Goal: Information Seeking & Learning: Find specific fact

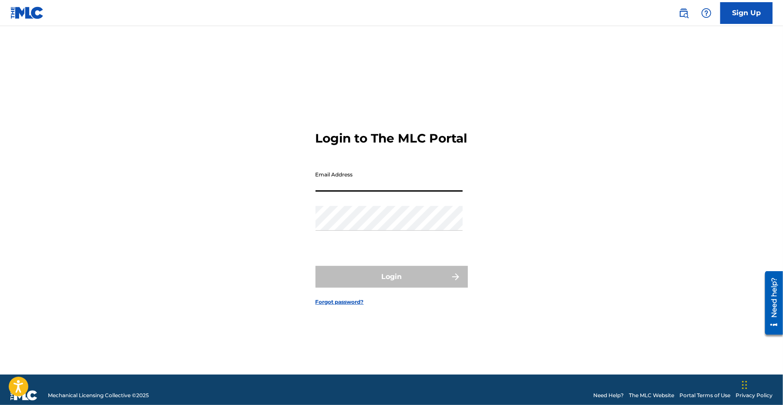
click at [341, 191] on input "Email Address" at bounding box center [388, 179] width 147 height 25
type input "[EMAIL_ADDRESS][DOMAIN_NAME]"
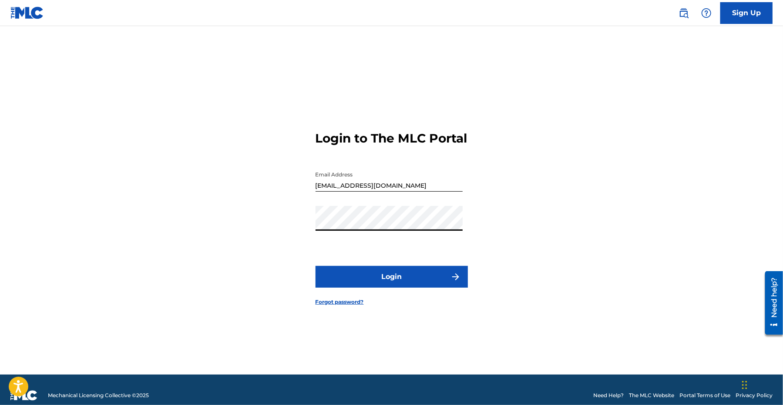
click at [398, 282] on button "Login" at bounding box center [391, 277] width 152 height 22
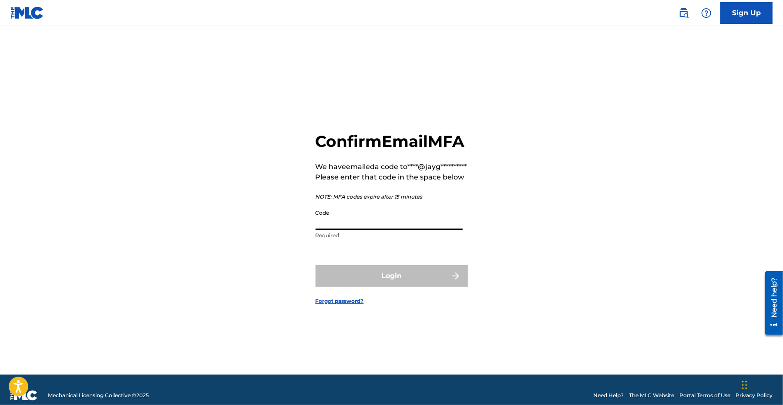
click at [362, 230] on input "Code" at bounding box center [388, 217] width 147 height 25
paste input "954211"
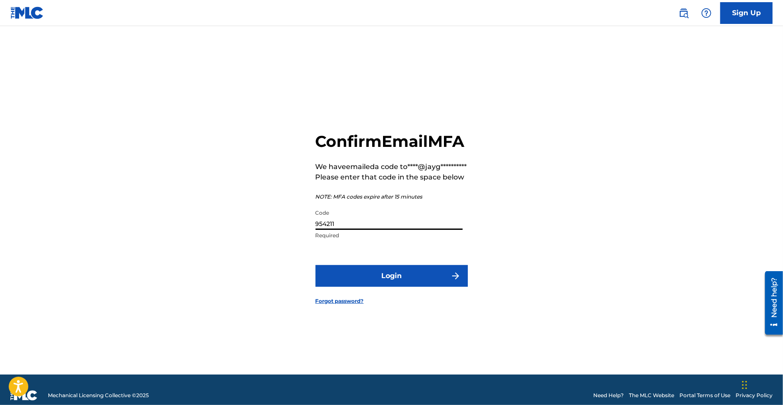
type input "954211"
click at [399, 287] on button "Login" at bounding box center [391, 276] width 152 height 22
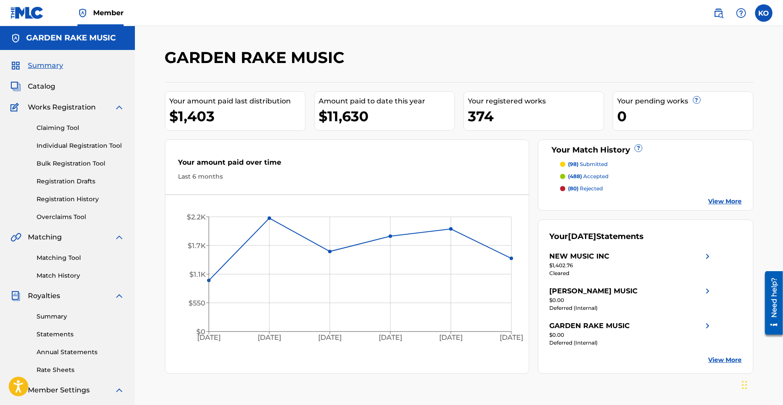
click at [68, 258] on link "Matching Tool" at bounding box center [81, 258] width 88 height 9
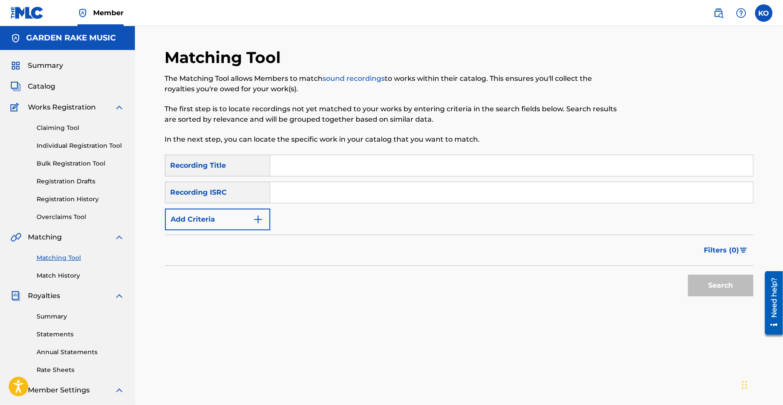
click at [259, 218] on img "Search Form" at bounding box center [258, 219] width 10 height 10
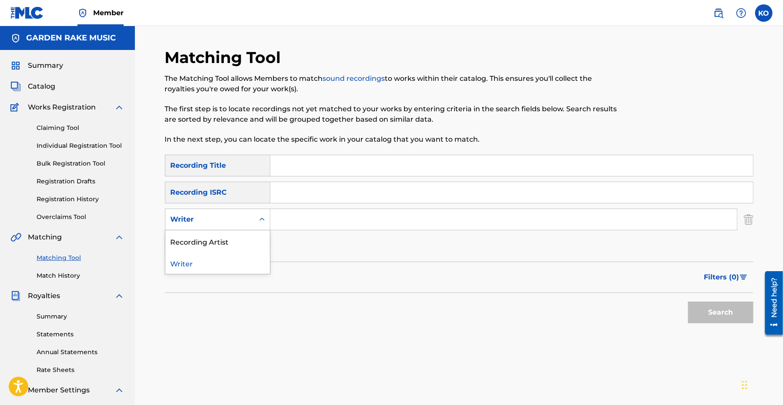
click at [263, 218] on icon "Search Form" at bounding box center [262, 219] width 9 height 9
click at [291, 245] on div "SearchWithCriteria3f64991a-8703-421c-b865-57e76fee7f5d Recording Title SearchWi…" at bounding box center [459, 206] width 588 height 103
click at [256, 247] on img "Search Form" at bounding box center [258, 246] width 10 height 10
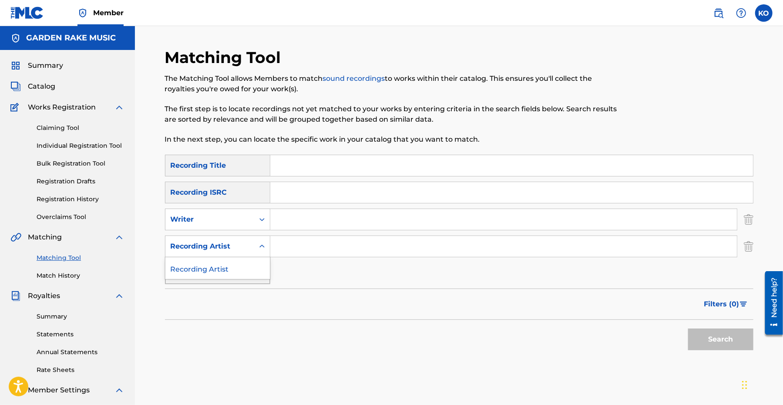
click at [260, 247] on icon "Search Form" at bounding box center [261, 246] width 5 height 3
click at [305, 218] on input "Search Form" at bounding box center [503, 219] width 466 height 21
click at [261, 244] on icon "Search Form" at bounding box center [262, 246] width 9 height 9
click at [262, 244] on icon "Search Form" at bounding box center [262, 246] width 9 height 9
click at [263, 219] on icon "Search Form" at bounding box center [261, 219] width 5 height 3
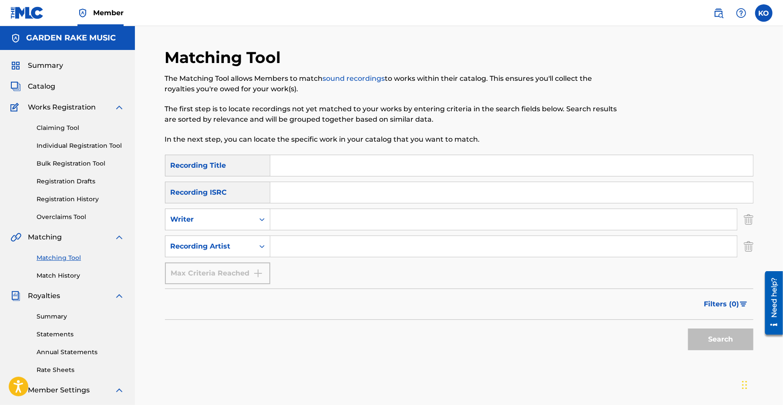
click at [263, 219] on icon "Search Form" at bounding box center [261, 219] width 5 height 3
click at [306, 164] on input "Search Form" at bounding box center [511, 165] width 482 height 21
type input "no llolare"
click at [297, 221] on input "Search Form" at bounding box center [503, 219] width 466 height 21
type input "graydon"
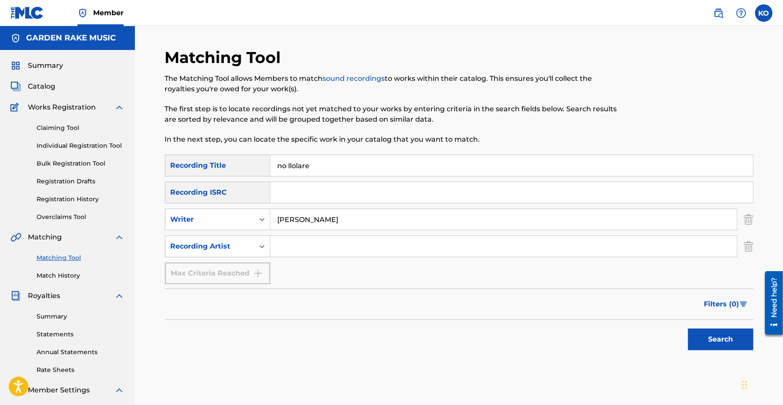
click at [714, 339] on button "Search" at bounding box center [720, 340] width 65 height 22
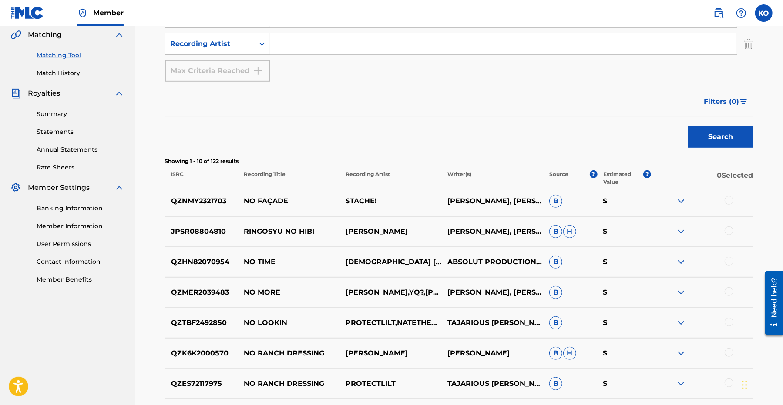
scroll to position [261, 0]
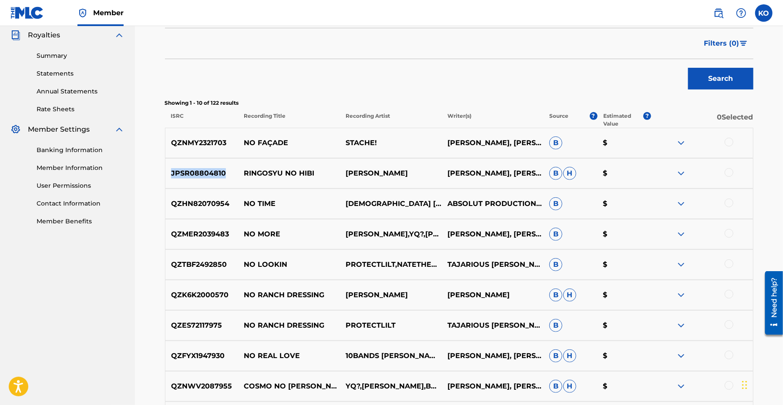
drag, startPoint x: 225, startPoint y: 174, endPoint x: 172, endPoint y: 179, distance: 53.8
click at [172, 179] on div "JPSR08804810 RINGOSYU NO HIBI SEIKO MATSUDA FOSTER, GRAYDON, MATSUMOTO B H $" at bounding box center [459, 173] width 588 height 30
copy p "JPSR08804810"
click at [681, 172] on img at bounding box center [681, 173] width 10 height 10
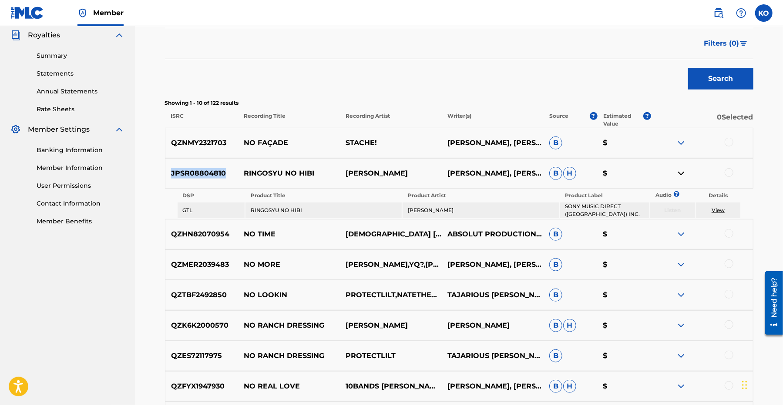
click at [720, 209] on link "View" at bounding box center [717, 210] width 13 height 7
click at [118, 279] on nav "GARDEN RAKE MUSIC Summary Catalog Works Registration Claiming Tool Individual R…" at bounding box center [67, 146] width 135 height 763
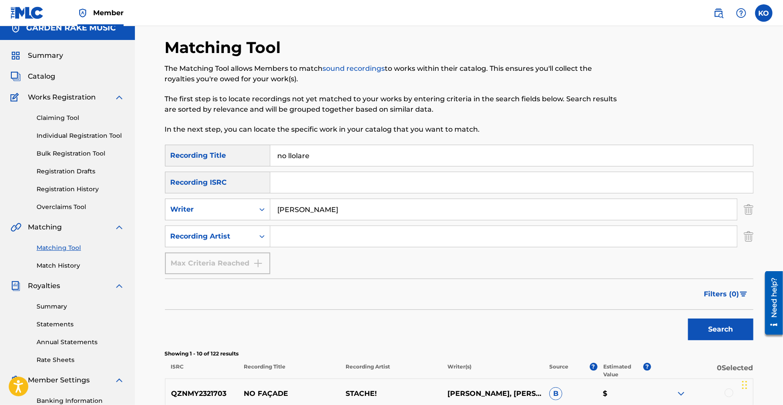
scroll to position [0, 0]
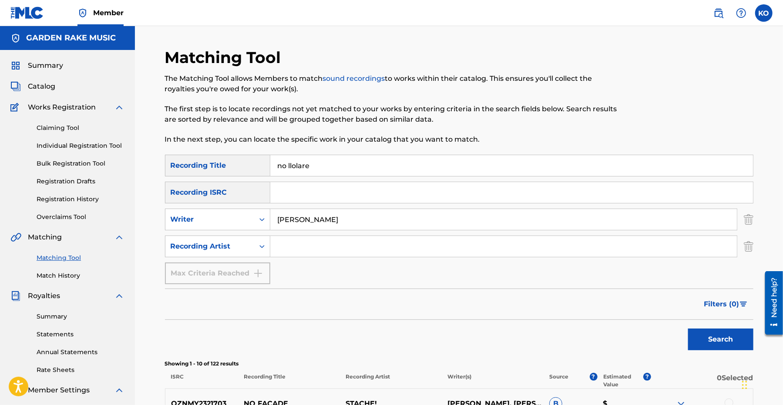
click at [46, 84] on span "Catalog" at bounding box center [41, 86] width 27 height 10
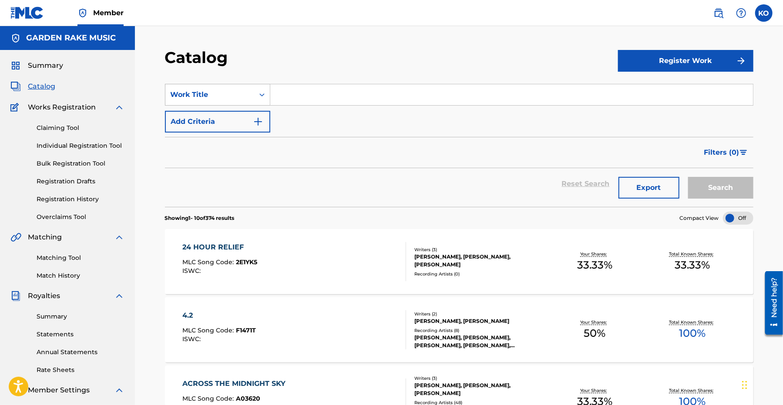
click at [261, 94] on icon "Search Form" at bounding box center [262, 94] width 9 height 9
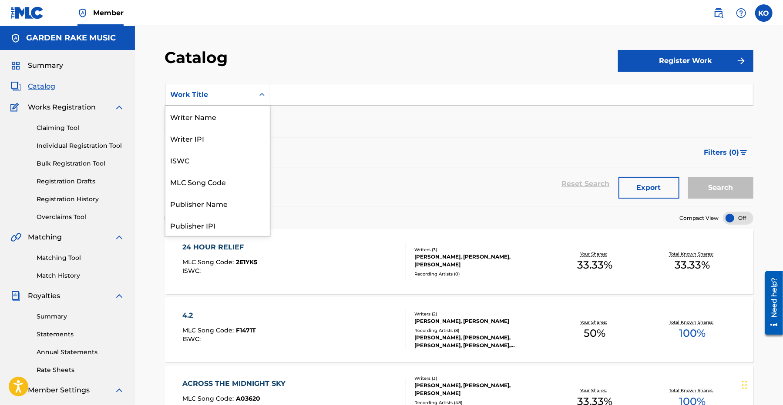
scroll to position [131, 0]
click at [215, 139] on div "Member Work Identifier" at bounding box center [217, 138] width 104 height 22
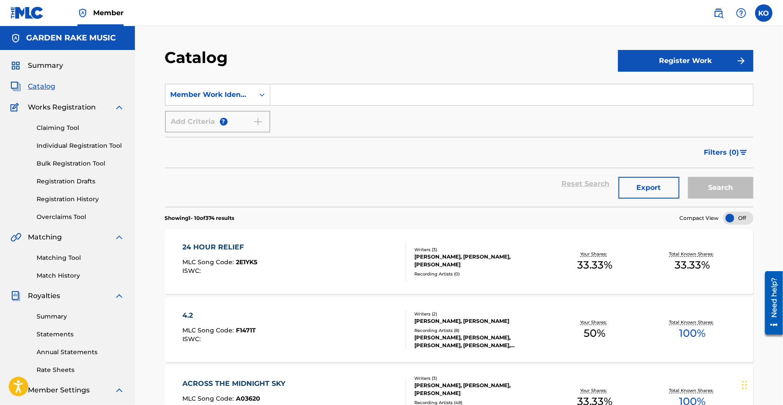
click at [288, 94] on input "Search Form" at bounding box center [511, 94] width 482 height 21
paste input "N99THM"
type input "N99THM"
click at [727, 188] on button "Search" at bounding box center [720, 188] width 65 height 22
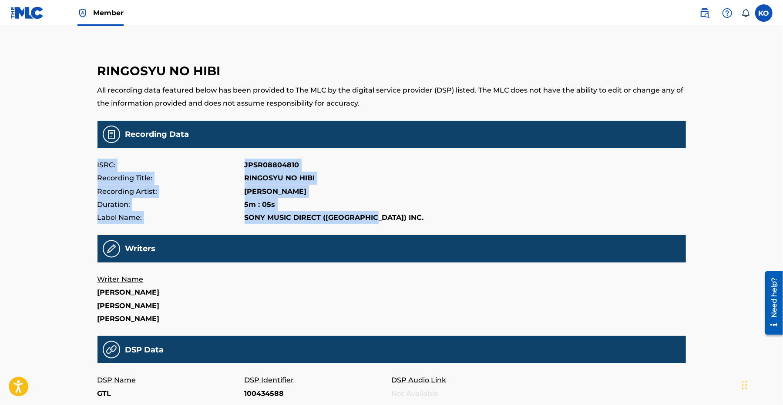
drag, startPoint x: 95, startPoint y: 164, endPoint x: 387, endPoint y: 219, distance: 297.1
click at [387, 219] on div "RINGOSYU NO HIBI All recording data featured below has been provided to The MLC…" at bounding box center [391, 310] width 609 height 576
copy div "ISRC: JPSR08804810 Recording Title: RINGOSYU NO HIBI Recording Artist: [PERSON_…"
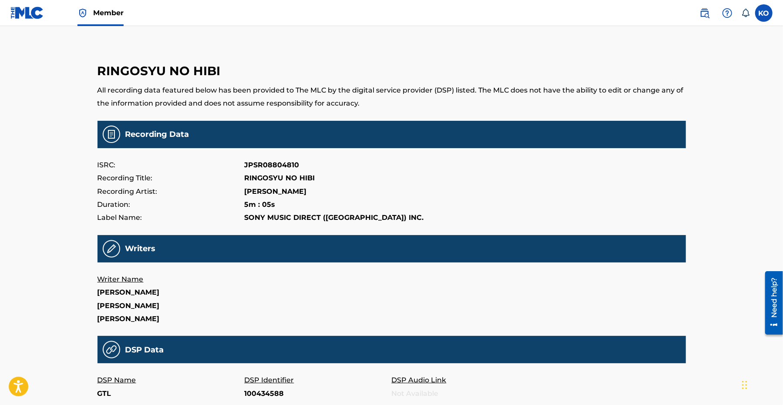
click at [358, 299] on div "Writer Name [PERSON_NAME] [PERSON_NAME]" at bounding box center [391, 299] width 588 height 53
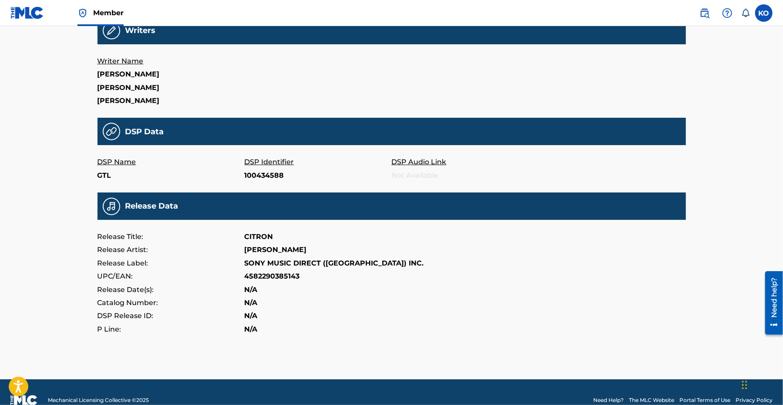
scroll to position [234, 0]
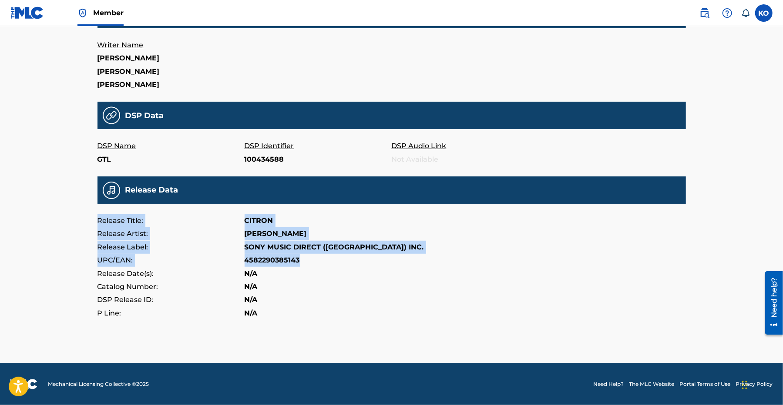
drag, startPoint x: 94, startPoint y: 218, endPoint x: 313, endPoint y: 263, distance: 223.5
click at [313, 263] on div "RINGOSYU NO HIBI All recording data featured below has been provided to The MLC…" at bounding box center [391, 75] width 609 height 576
copy div "Release Title: CITRON Release Artist: [PERSON_NAME] Release Label: SONY MUSIC D…"
